Goal: Task Accomplishment & Management: Use online tool/utility

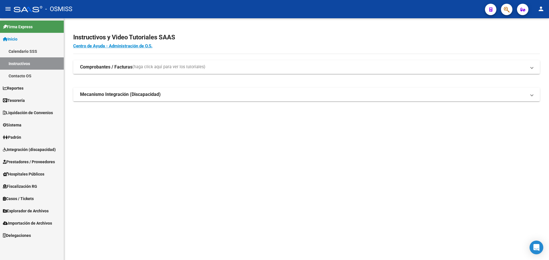
click at [22, 40] on link "Inicio" at bounding box center [32, 39] width 64 height 12
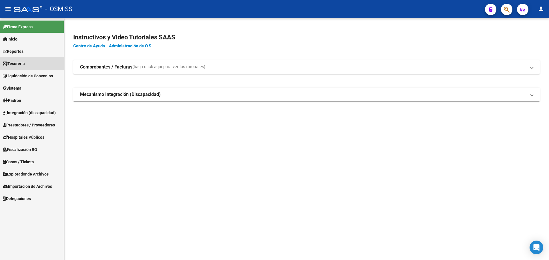
click at [23, 62] on span "Tesorería" at bounding box center [14, 64] width 22 height 6
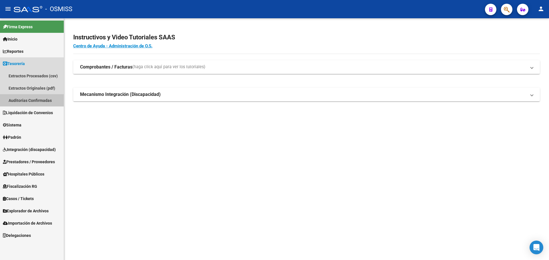
click at [25, 95] on link "Auditorías Confirmadas" at bounding box center [32, 100] width 64 height 12
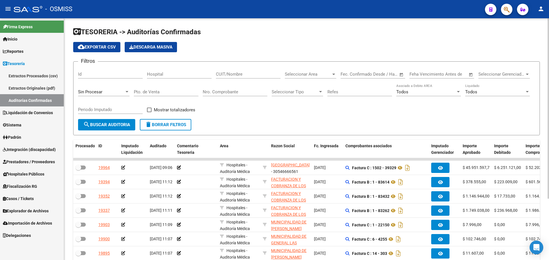
click at [282, 116] on div "Filtros Id Hospital CUIT/Nombre Seleccionar Area Seleccionar Area Fecha inicio …" at bounding box center [306, 92] width 457 height 53
click at [290, 121] on form "Filtros Id Hospital CUIT/Nombre Seleccionar Area Seleccionar Area Fecha inicio …" at bounding box center [306, 98] width 466 height 74
click at [37, 103] on link "Auditorías Confirmadas" at bounding box center [32, 100] width 64 height 12
click at [267, 119] on form "Filtros Id Hospital CUIT/Nombre Seleccionar Area Seleccionar Area Fecha inicio …" at bounding box center [306, 98] width 466 height 74
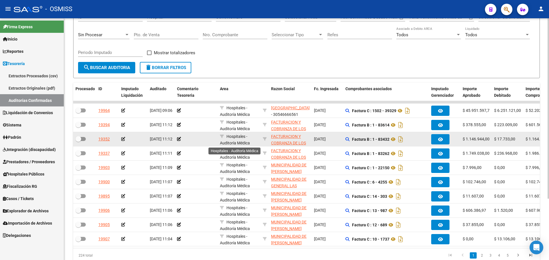
scroll to position [1, 0]
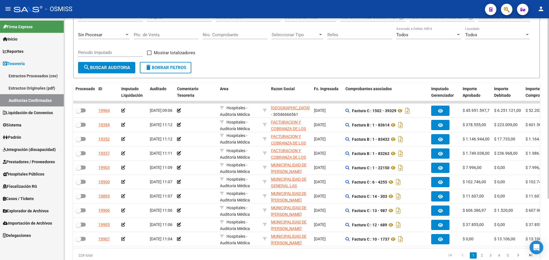
click at [242, 69] on form "Filtros Id Hospital CUIT/Nombre Seleccionar Area Seleccionar Area Fecha inicio …" at bounding box center [306, 41] width 466 height 74
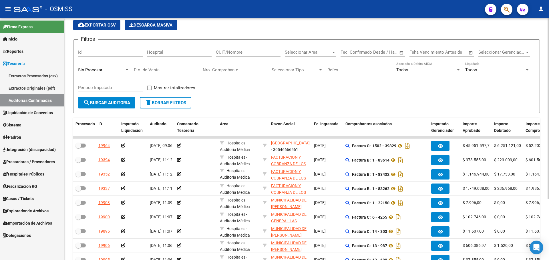
scroll to position [0, 0]
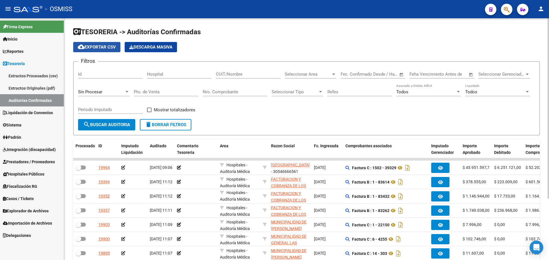
click at [87, 48] on span "cloud_download Exportar CSV" at bounding box center [97, 47] width 38 height 5
click at [214, 91] on input "Nro. Comprobante" at bounding box center [235, 91] width 65 height 5
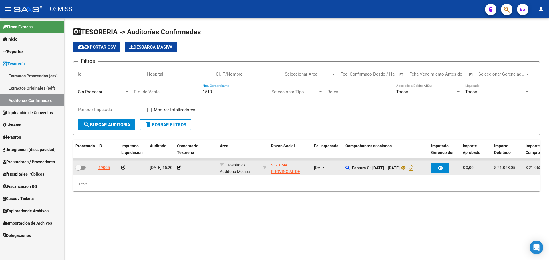
type input "1510"
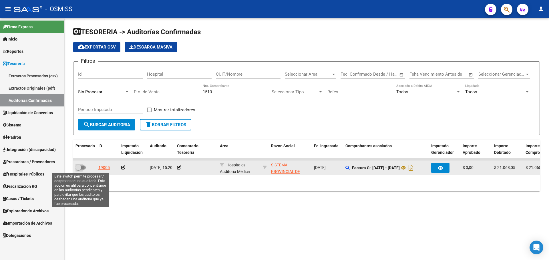
click at [81, 170] on label at bounding box center [80, 167] width 10 height 7
click at [78, 170] on input "checkbox" at bounding box center [78, 170] width 0 height 0
checkbox input "true"
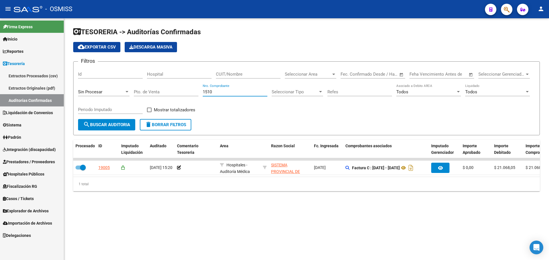
drag, startPoint x: 217, startPoint y: 94, endPoint x: 142, endPoint y: 88, distance: 75.1
click at [142, 88] on div "Filtros Id Hospital CUIT/Nombre Seleccionar Area Seleccionar Area Fecha inicio …" at bounding box center [306, 92] width 457 height 53
type input "39329"
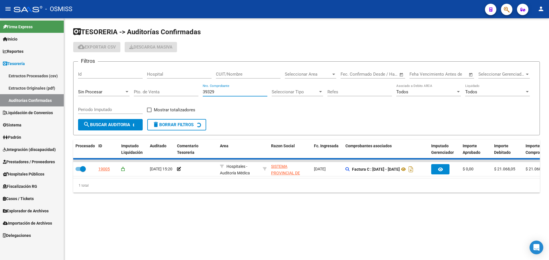
checkbox input "false"
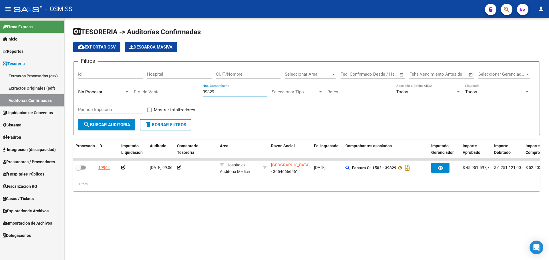
type input "39329"
click at [294, 210] on div "TESORERIA -> Auditorías Confirmadas cloud_download Exportar CSV Descarga Masiva…" at bounding box center [306, 113] width 485 height 191
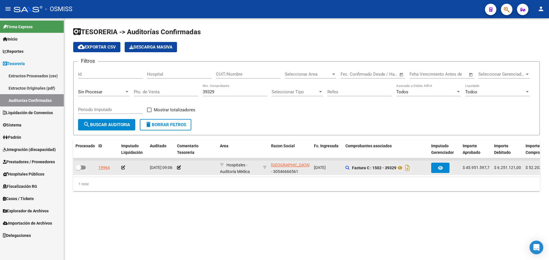
click at [434, 168] on button "button" at bounding box center [440, 168] width 18 height 10
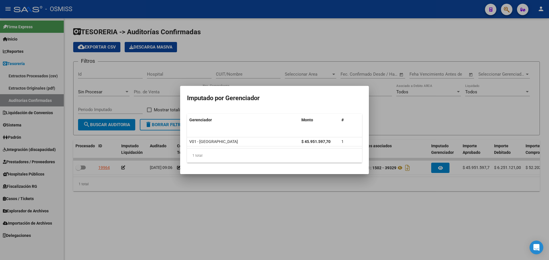
drag, startPoint x: 386, startPoint y: 65, endPoint x: 501, endPoint y: 11, distance: 127.0
click at [386, 65] on div at bounding box center [274, 130] width 549 height 260
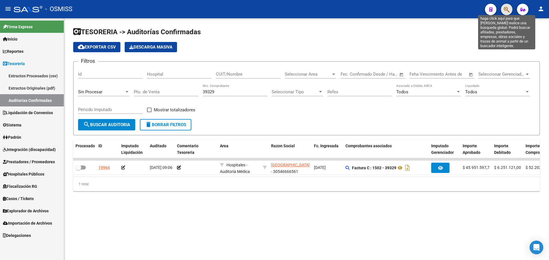
click at [505, 7] on icon "button" at bounding box center [507, 9] width 6 height 7
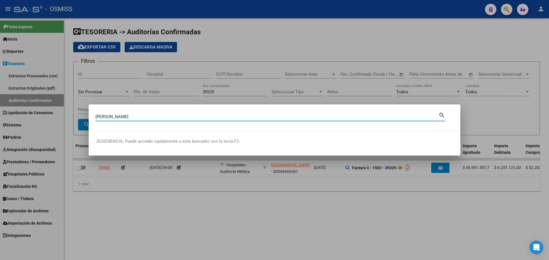
type input "[PERSON_NAME]"
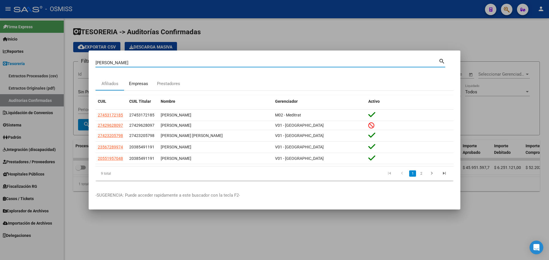
click at [143, 82] on div "Empresas" at bounding box center [138, 84] width 19 height 7
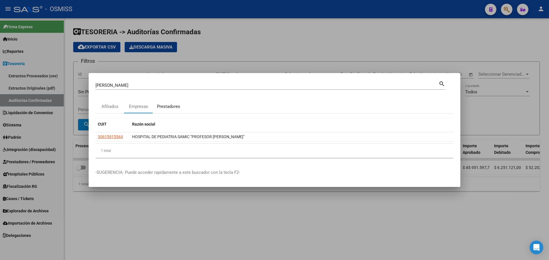
click at [163, 104] on div "Prestadores" at bounding box center [168, 106] width 23 height 7
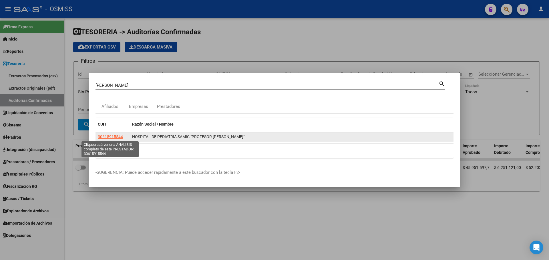
click at [118, 135] on span "30615915544" at bounding box center [110, 137] width 25 height 5
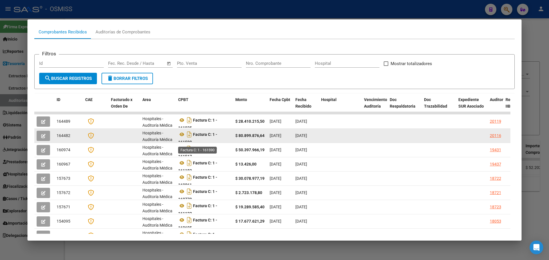
scroll to position [0, 0]
drag, startPoint x: 187, startPoint y: 141, endPoint x: 197, endPoint y: 142, distance: 10.0
click at [197, 142] on datatable-body-cell "Factura C: 1 - 161590" at bounding box center [204, 136] width 57 height 14
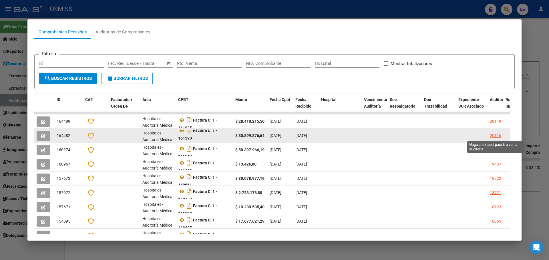
click at [494, 137] on div "20116" at bounding box center [495, 136] width 11 height 7
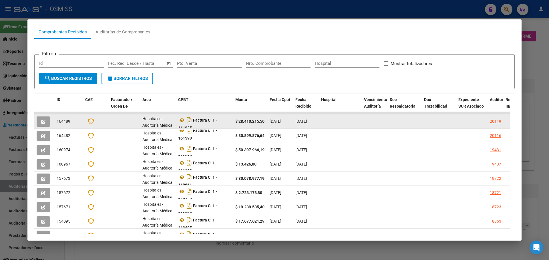
scroll to position [0, 0]
drag, startPoint x: 183, startPoint y: 125, endPoint x: 191, endPoint y: 128, distance: 8.8
click at [191, 128] on datatable-body-cell "Factura C: 1 - 161925" at bounding box center [204, 122] width 57 height 14
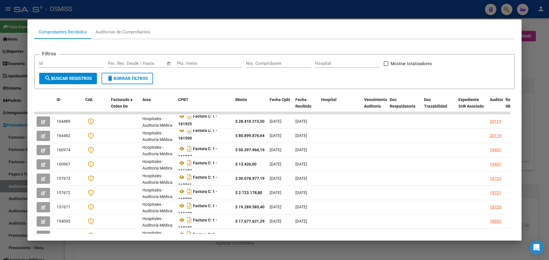
click at [536, 67] on div at bounding box center [274, 130] width 549 height 260
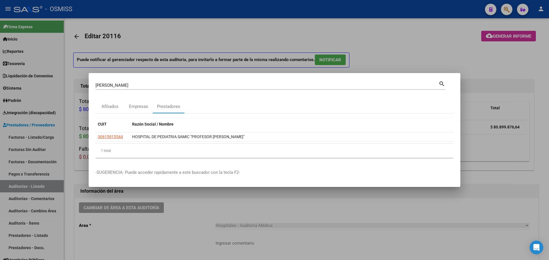
click at [498, 158] on div at bounding box center [274, 130] width 549 height 260
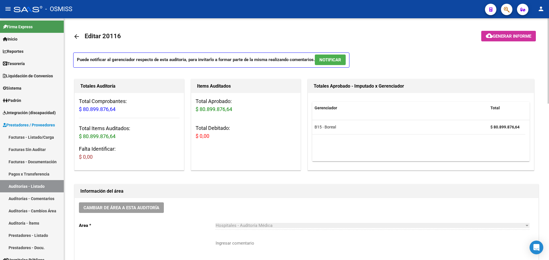
click at [487, 159] on datatable-body "B15 - Boreal $ 80.899.876,64" at bounding box center [420, 140] width 217 height 41
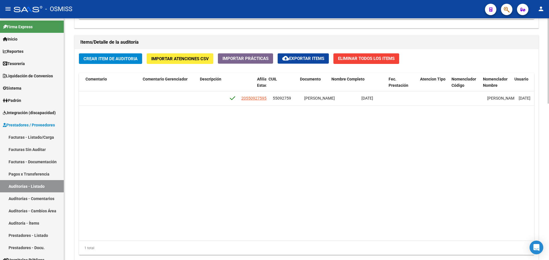
scroll to position [0, 363]
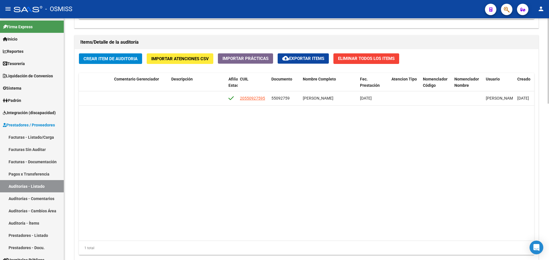
click at [296, 134] on datatable-body "353934 B15 - Boreal $ 80.899.876,64 $ 80.899.876,64 $ 0,00 $ 0,00 $ 0,00 205509…" at bounding box center [306, 166] width 455 height 150
click at [296, 135] on datatable-body "353934 B15 - Boreal $ 80.899.876,64 $ 80.899.876,64 $ 0,00 $ 0,00 $ 0,00 205509…" at bounding box center [306, 166] width 455 height 150
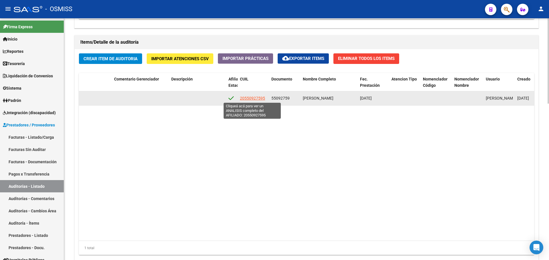
click at [252, 99] on span "20550927595" at bounding box center [252, 98] width 25 height 5
type textarea "20550927595"
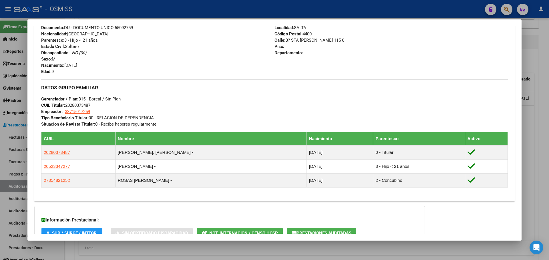
scroll to position [271, 0]
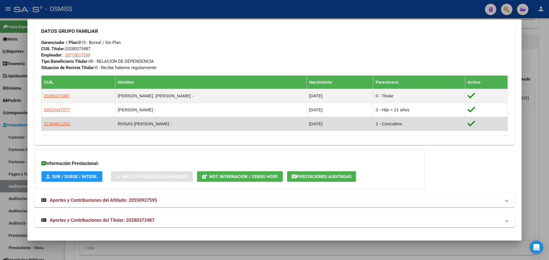
click at [161, 127] on td "ROSAS [PERSON_NAME] -" at bounding box center [210, 124] width 191 height 14
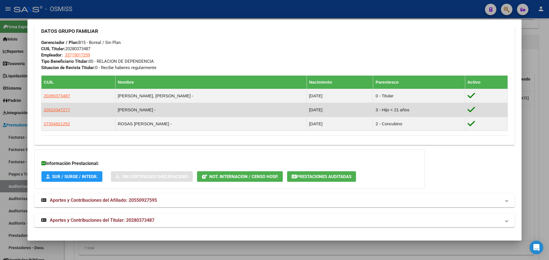
click at [135, 111] on td "[PERSON_NAME] -" at bounding box center [210, 110] width 191 height 14
drag, startPoint x: 135, startPoint y: 110, endPoint x: 190, endPoint y: 109, distance: 55.5
click at [190, 109] on td "[PERSON_NAME] -" at bounding box center [210, 110] width 191 height 14
click at [191, 109] on td "[PERSON_NAME] -" at bounding box center [210, 110] width 191 height 14
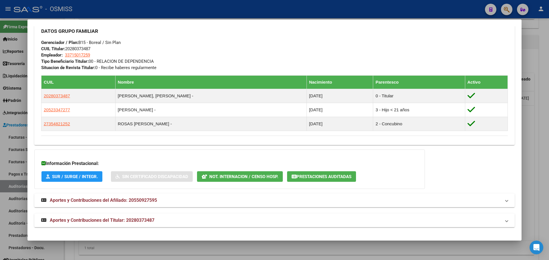
click at [230, 144] on div "Enviar Credencial Digital remove_red_eye Movimientos Sin Certificado Discapacid…" at bounding box center [274, 8] width 480 height 273
click at [302, 180] on button "Prestaciones Auditadas" at bounding box center [321, 176] width 69 height 11
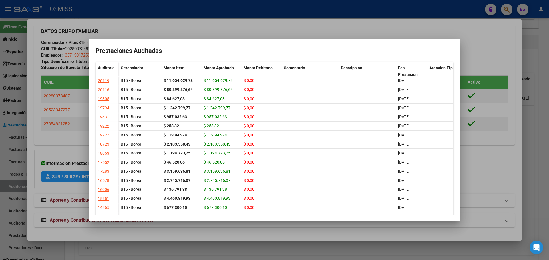
click at [528, 111] on div at bounding box center [274, 130] width 549 height 260
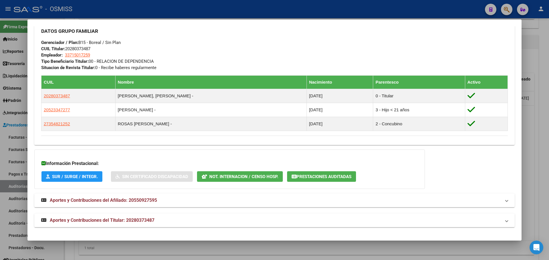
click at [527, 112] on div at bounding box center [274, 130] width 549 height 260
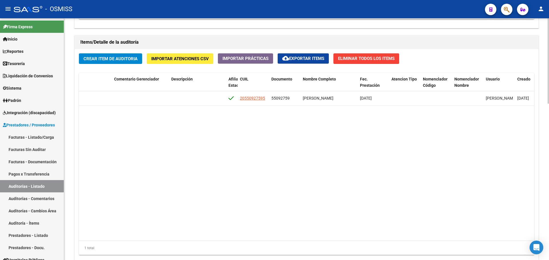
click at [398, 143] on datatable-body "353934 B15 - Boreal $ 80.899.876,64 $ 80.899.876,64 $ 0,00 $ 0,00 $ 0,00 205509…" at bounding box center [306, 166] width 455 height 150
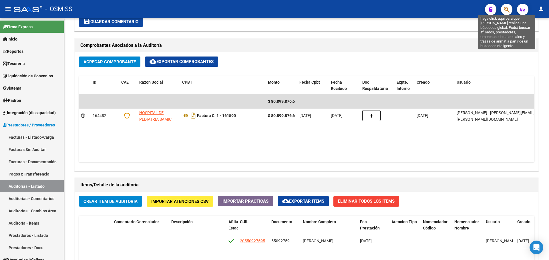
click at [506, 11] on icon "button" at bounding box center [507, 9] width 6 height 7
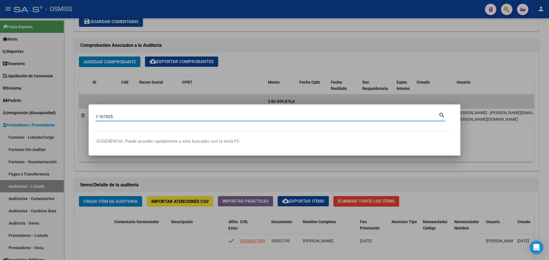
type input "1-161925"
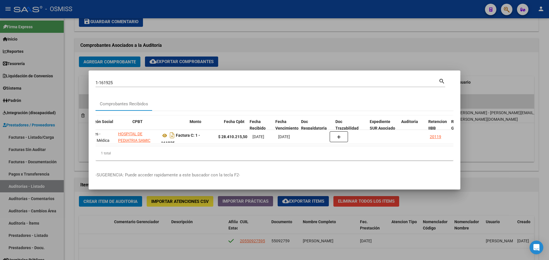
scroll to position [0, 253]
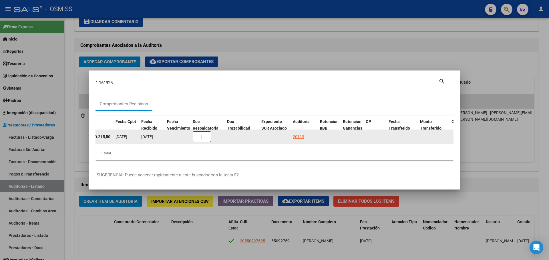
click at [304, 136] on div "20119" at bounding box center [304, 137] width 23 height 7
click at [303, 136] on div "20119" at bounding box center [298, 137] width 11 height 7
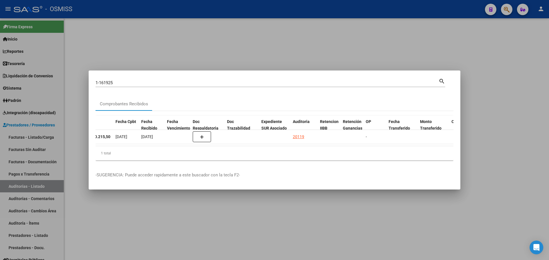
click at [294, 46] on div at bounding box center [274, 130] width 549 height 260
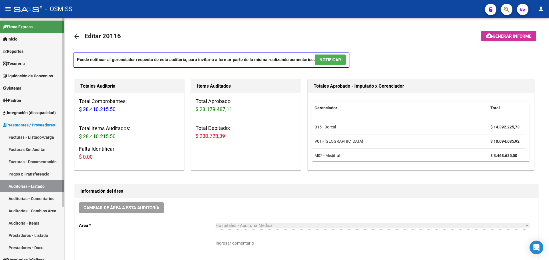
click at [29, 77] on span "Liquidación de Convenios" at bounding box center [28, 76] width 50 height 6
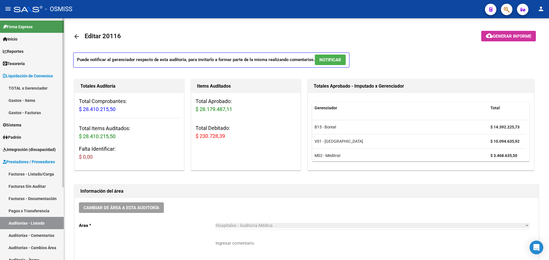
click at [30, 114] on link "Gastos - Facturas" at bounding box center [32, 113] width 64 height 12
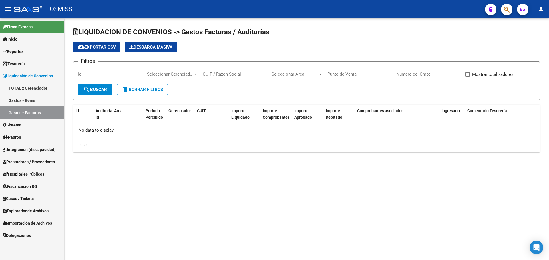
checkbox input "true"
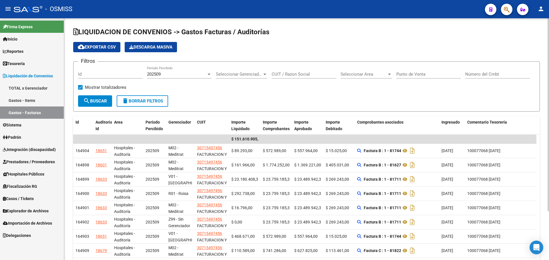
click at [251, 101] on form "Filtros Id 202509 Período Percibido Seleccionar Gerenciador Seleccionar Gerenci…" at bounding box center [306, 86] width 466 height 50
click at [247, 76] on span "Seleccionar Gerenciador" at bounding box center [239, 74] width 46 height 5
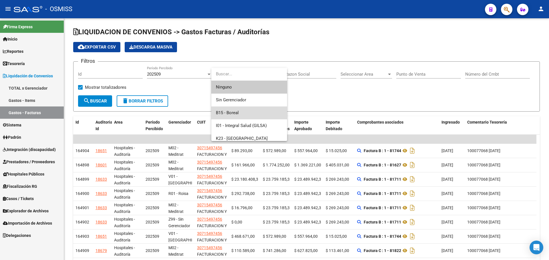
click at [257, 111] on span "B15 - Boreal" at bounding box center [249, 113] width 67 height 13
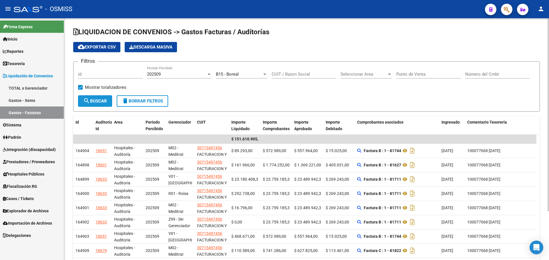
click at [97, 105] on button "search Buscar" at bounding box center [95, 100] width 34 height 11
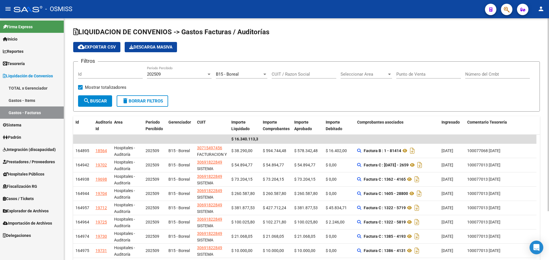
click at [246, 111] on form "Filtros Id 202509 Período Percibido B15 - Boreal Seleccionar Gerenciador CUIT /…" at bounding box center [306, 86] width 466 height 50
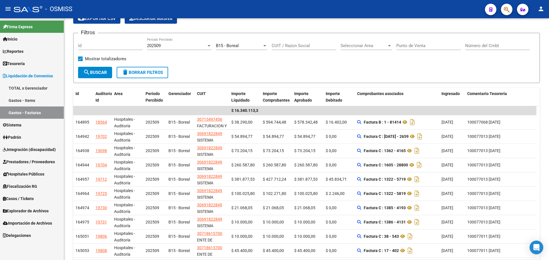
click at [16, 60] on link "Tesorería" at bounding box center [32, 63] width 64 height 12
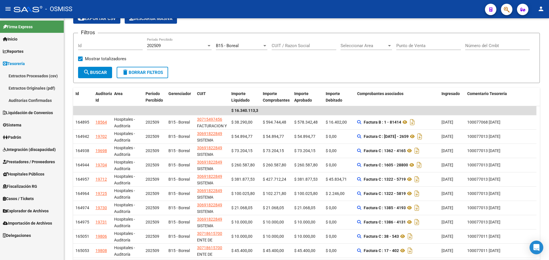
click at [16, 60] on link "Tesorería" at bounding box center [32, 63] width 64 height 12
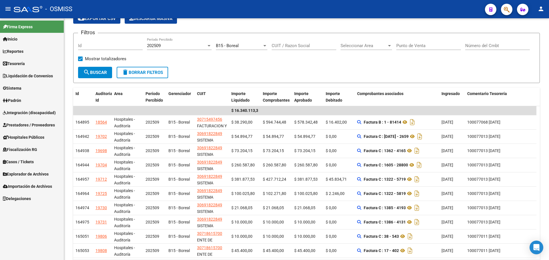
click at [16, 51] on span "Reportes" at bounding box center [13, 51] width 21 height 6
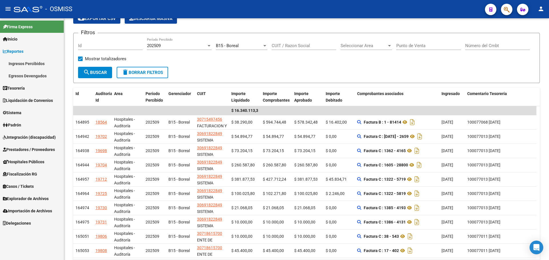
click at [20, 51] on span "Reportes" at bounding box center [13, 51] width 21 height 6
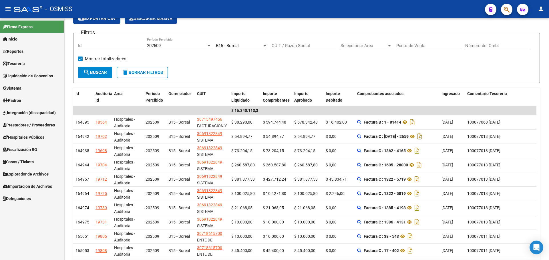
click at [21, 54] on span "Reportes" at bounding box center [13, 51] width 21 height 6
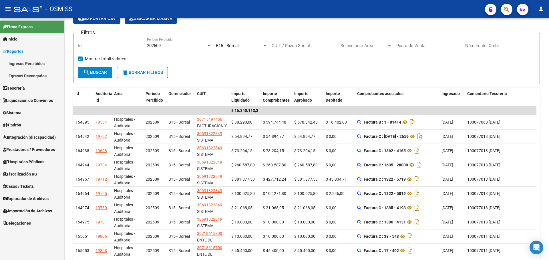
click at [22, 74] on link "Egresos Devengados" at bounding box center [32, 76] width 64 height 12
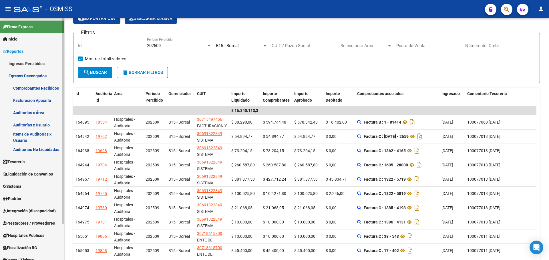
click at [34, 151] on link "Auditorías No Liquidadas" at bounding box center [32, 149] width 64 height 12
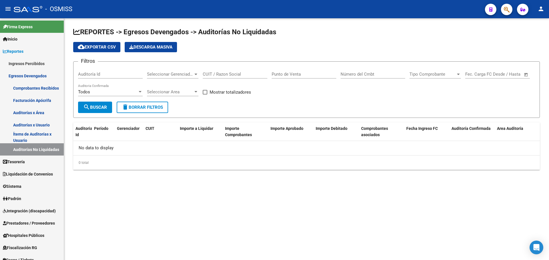
checkbox input "true"
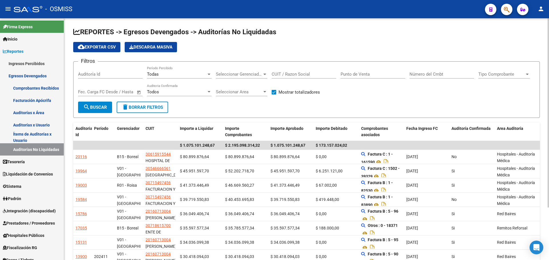
click at [232, 75] on span "Seleccionar Gerenciador" at bounding box center [239, 74] width 46 height 5
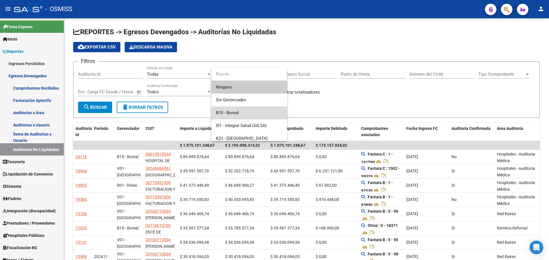
click at [240, 112] on span "B15 - Boreal" at bounding box center [249, 113] width 67 height 13
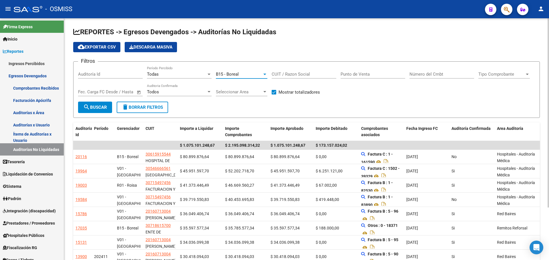
click at [95, 107] on span "search Buscar" at bounding box center [95, 107] width 24 height 5
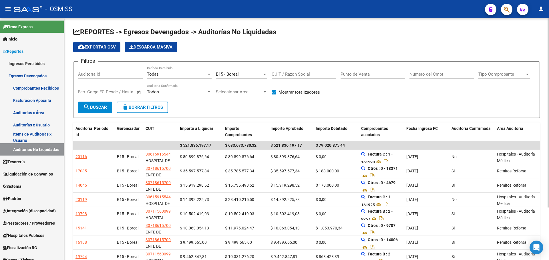
click at [99, 51] on button "cloud_download Exportar CSV" at bounding box center [96, 47] width 47 height 10
click at [24, 55] on link "Reportes" at bounding box center [32, 51] width 64 height 12
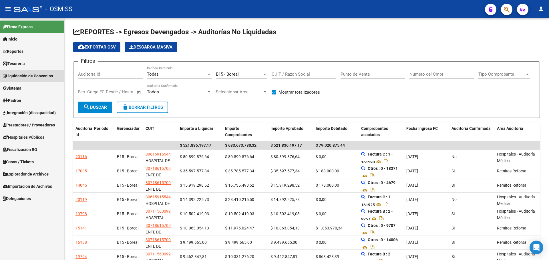
click at [28, 77] on span "Liquidación de Convenios" at bounding box center [28, 76] width 50 height 6
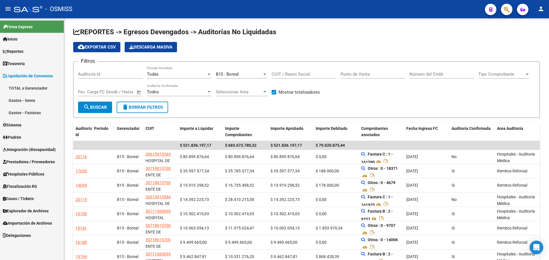
click at [35, 114] on link "Gastos - Facturas" at bounding box center [32, 113] width 64 height 12
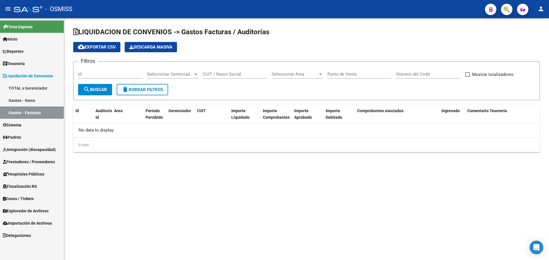
checkbox input "true"
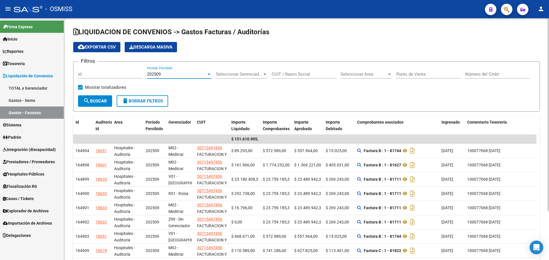
click at [178, 74] on div "202509" at bounding box center [176, 74] width 59 height 5
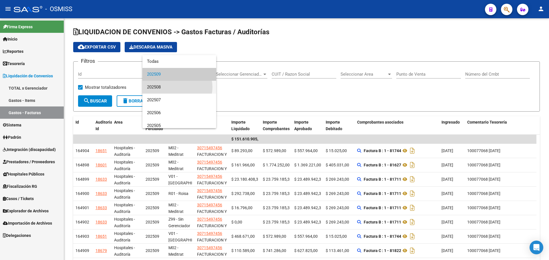
click at [176, 87] on span "202508" at bounding box center [179, 87] width 65 height 13
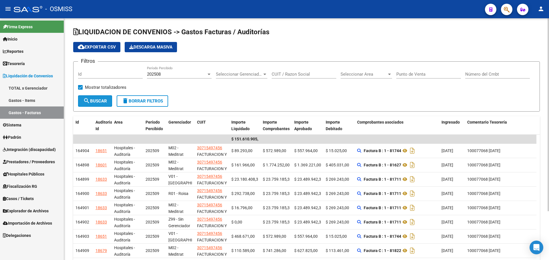
click at [102, 99] on span "search Buscar" at bounding box center [95, 101] width 24 height 5
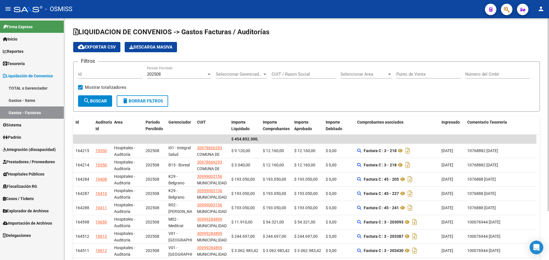
click at [235, 95] on form "Filtros Id 202508 Período Percibido Seleccionar Gerenciador Seleccionar Gerenci…" at bounding box center [306, 86] width 466 height 50
click at [237, 74] on span "Seleccionar Gerenciador" at bounding box center [239, 74] width 46 height 5
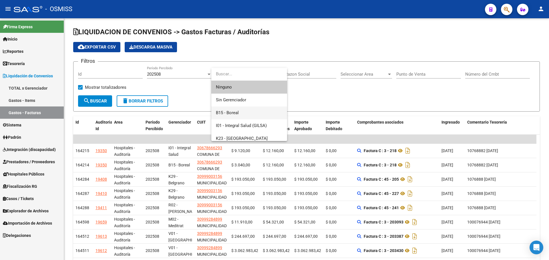
click at [248, 109] on span "B15 - Boreal" at bounding box center [249, 113] width 67 height 13
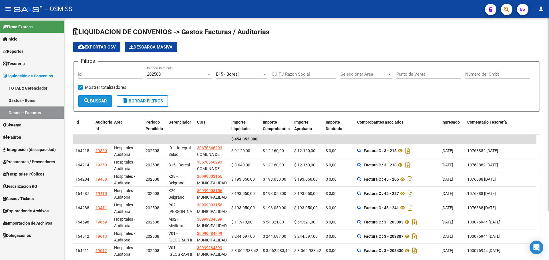
click at [101, 103] on span "search Buscar" at bounding box center [95, 101] width 24 height 5
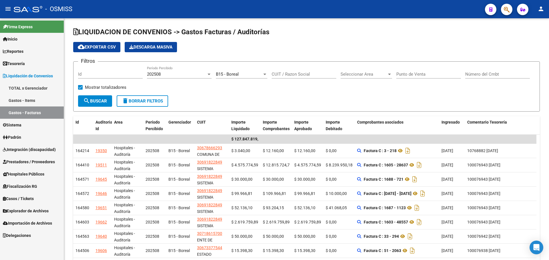
click at [500, 13] on div at bounding box center [504, 9] width 16 height 12
click at [503, 13] on button "button" at bounding box center [506, 9] width 11 height 11
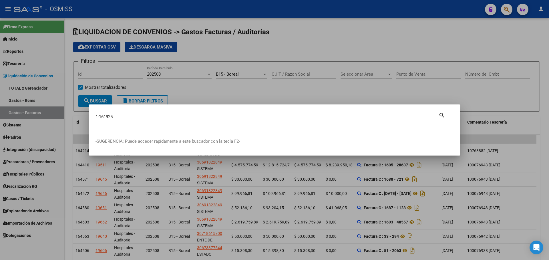
type input "1-161925"
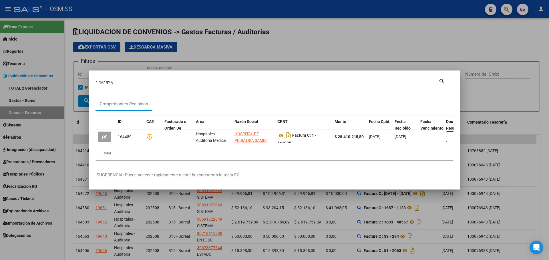
scroll to position [0, 171]
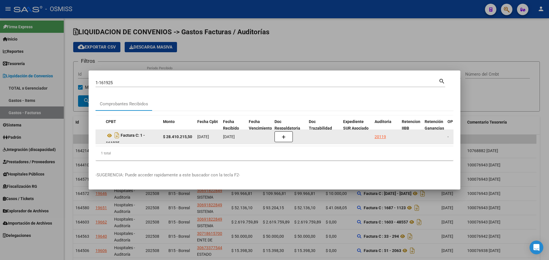
click at [381, 131] on datatable-body-cell "20119" at bounding box center [385, 137] width 27 height 14
click at [381, 134] on div "20119" at bounding box center [379, 137] width 11 height 7
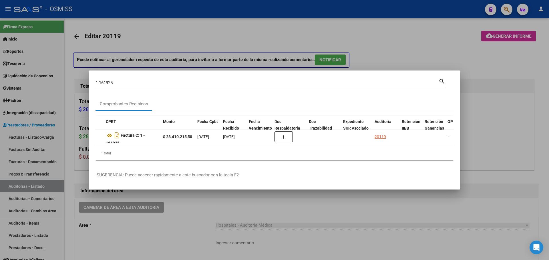
click at [350, 49] on div at bounding box center [274, 130] width 549 height 260
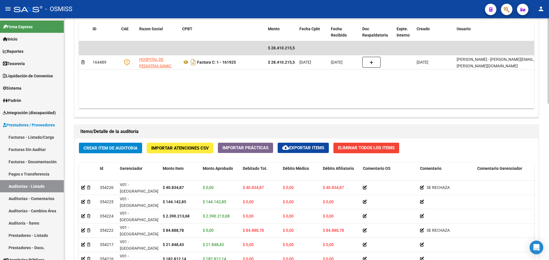
scroll to position [286, 0]
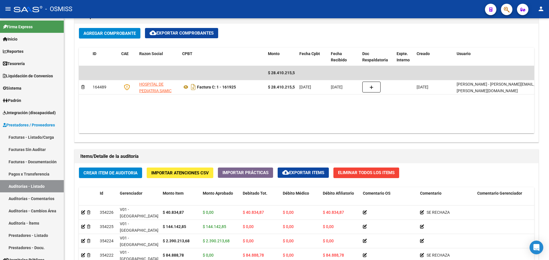
click at [504, 13] on span "button" at bounding box center [507, 10] width 6 height 12
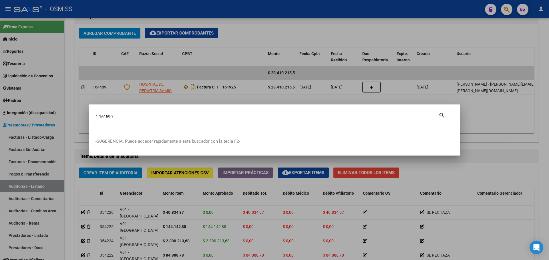
type input "1-161590"
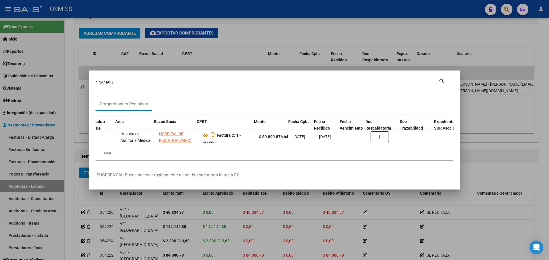
scroll to position [0, 169]
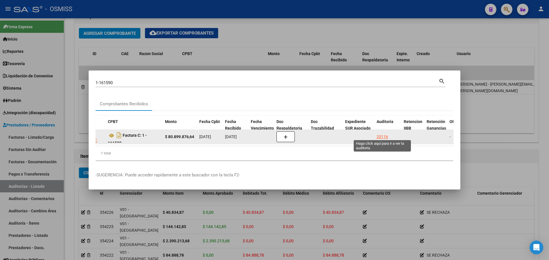
click at [384, 135] on div "20116" at bounding box center [381, 137] width 11 height 7
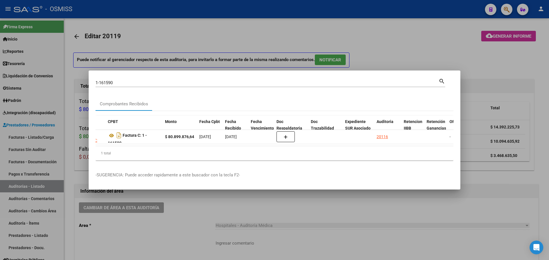
click at [279, 43] on div at bounding box center [274, 130] width 549 height 260
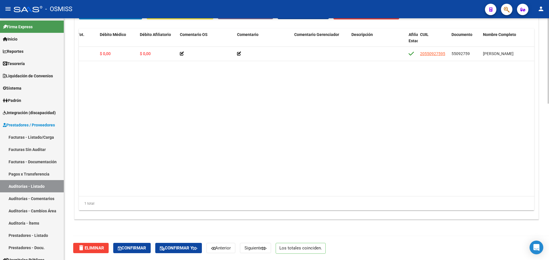
scroll to position [0, 195]
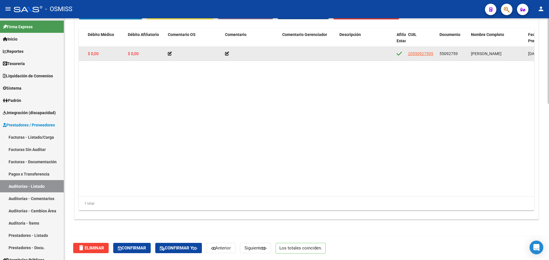
drag, startPoint x: 410, startPoint y: 59, endPoint x: 412, endPoint y: 55, distance: 4.1
click at [412, 56] on datatable-body-cell "20550927595" at bounding box center [421, 54] width 31 height 14
click at [412, 55] on span "20550927595" at bounding box center [420, 53] width 25 height 5
copy span "550927595"
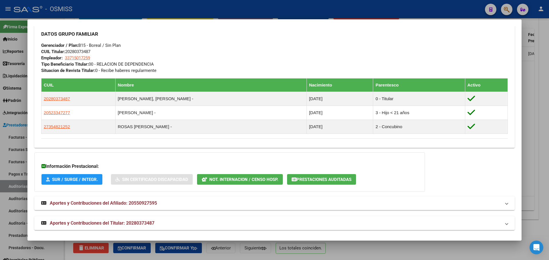
scroll to position [271, 0]
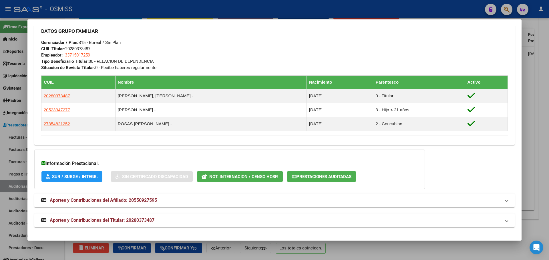
click at [331, 180] on button "Prestaciones Auditadas" at bounding box center [321, 176] width 69 height 11
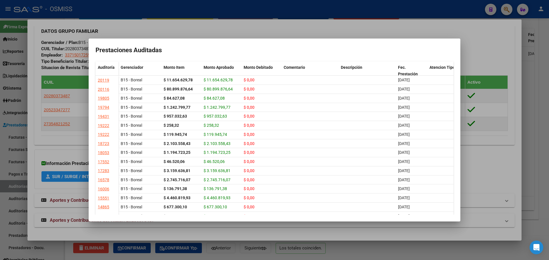
scroll to position [0, 0]
click at [491, 40] on div at bounding box center [274, 130] width 549 height 260
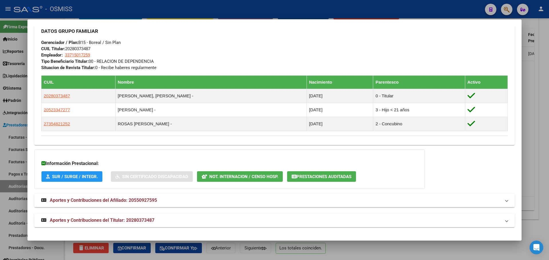
click at [490, 42] on div "DATOS GRUPO FAMILIAR Gerenciador / Plan: B15 - Boreal / Sin Plan CUIL Titular: …" at bounding box center [274, 47] width 466 height 48
click at [530, 91] on div at bounding box center [274, 130] width 549 height 260
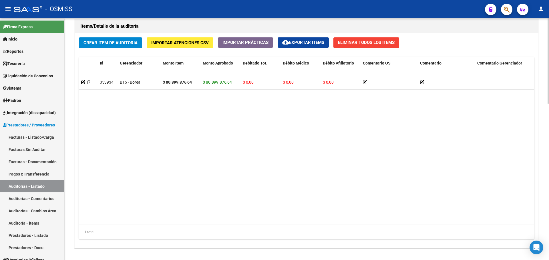
drag, startPoint x: 229, startPoint y: 226, endPoint x: 265, endPoint y: 225, distance: 35.7
click at [265, 225] on div "1 total" at bounding box center [306, 232] width 455 height 14
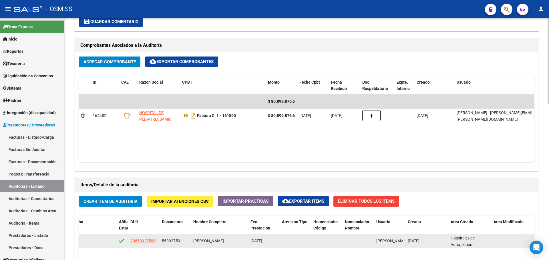
scroll to position [245, 0]
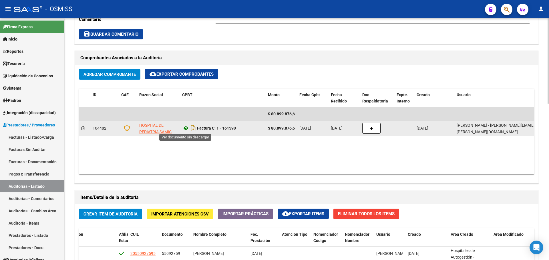
click at [185, 127] on icon at bounding box center [185, 128] width 7 height 7
